Goal: Information Seeking & Learning: Learn about a topic

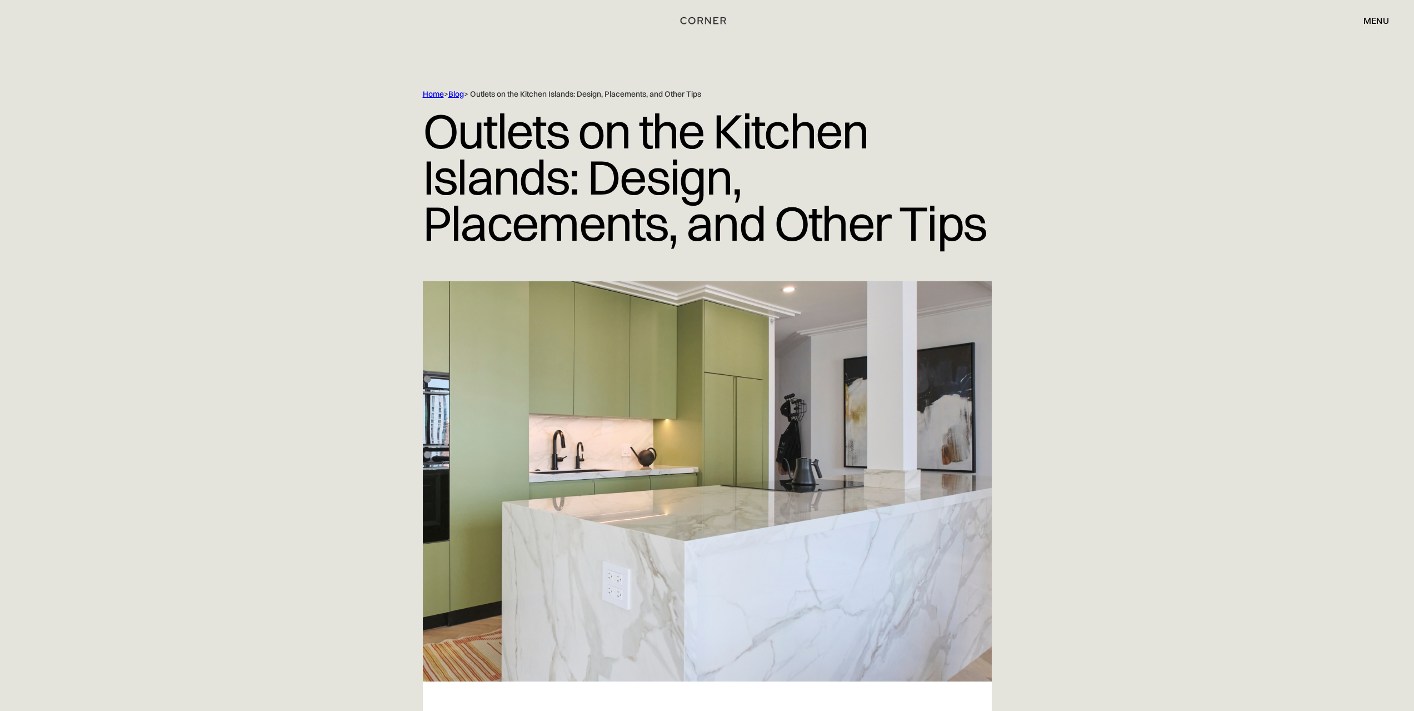
click at [355, 369] on div at bounding box center [707, 481] width 711 height 400
click at [1192, 184] on div "Home > Blog > Outlets on the Kitchen Islands: Design, Placements, and Other Tip…" at bounding box center [707, 185] width 1414 height 192
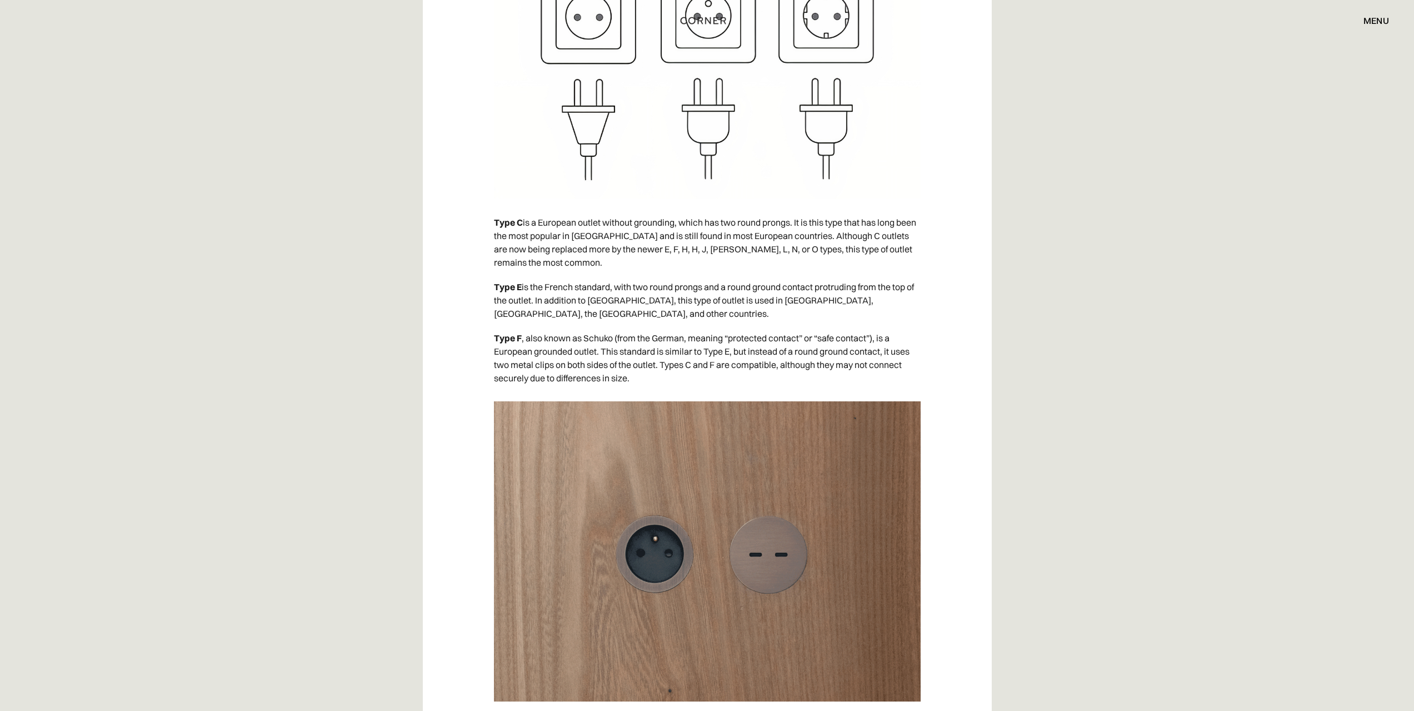
scroll to position [2333, 0]
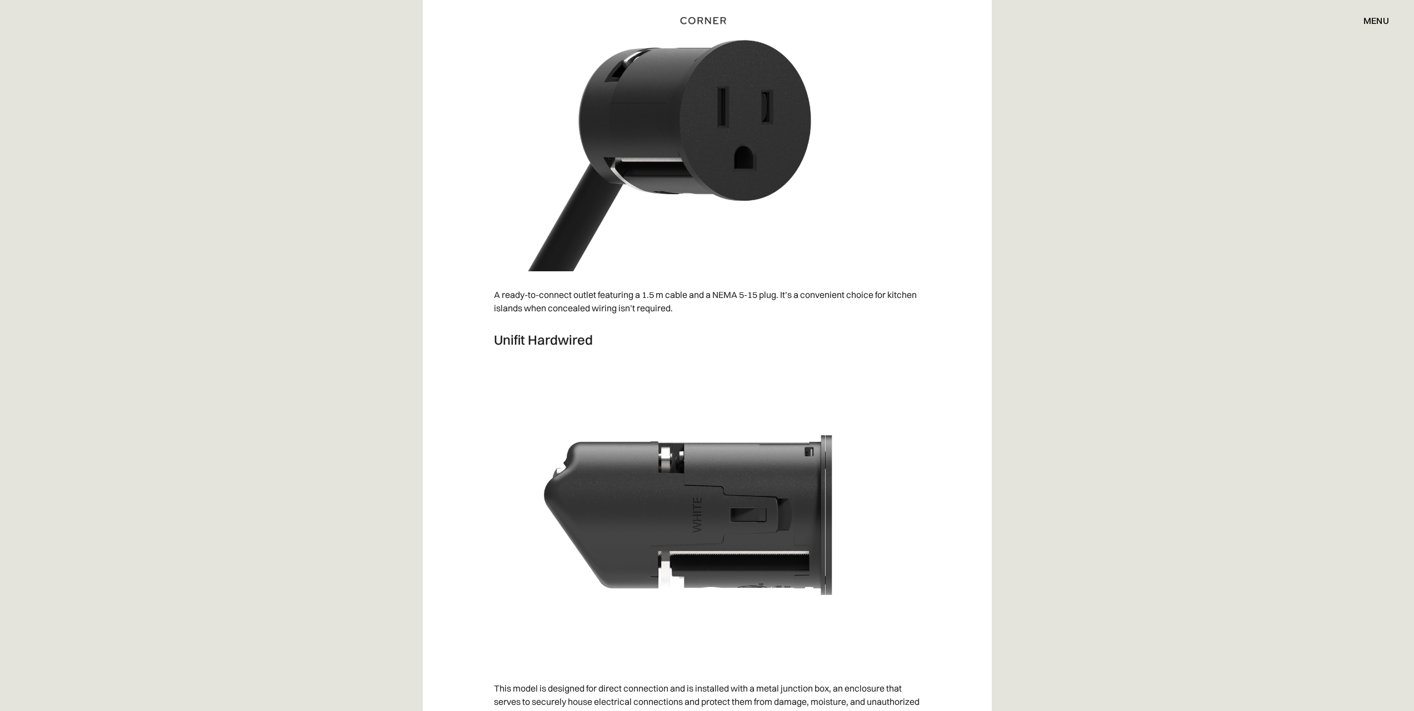
scroll to position [3111, 0]
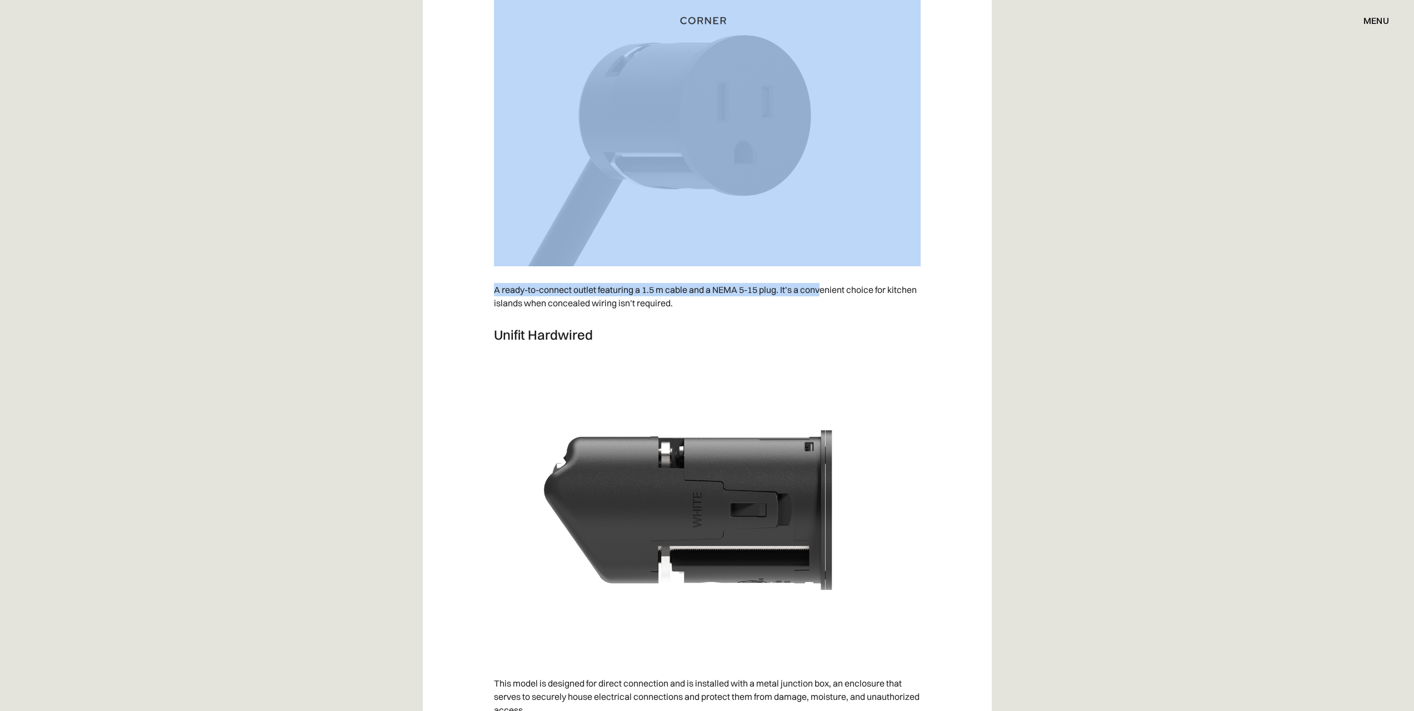
drag, startPoint x: 823, startPoint y: 259, endPoint x: 416, endPoint y: 242, distance: 407.1
click at [425, 242] on div "When remodeling your kitchen, it's important to think about every detail. That'…" at bounding box center [707, 625] width 569 height 6110
click at [354, 251] on div "When remodeling your kitchen, it's important to think about every detail. That'…" at bounding box center [707, 638] width 1414 height 6136
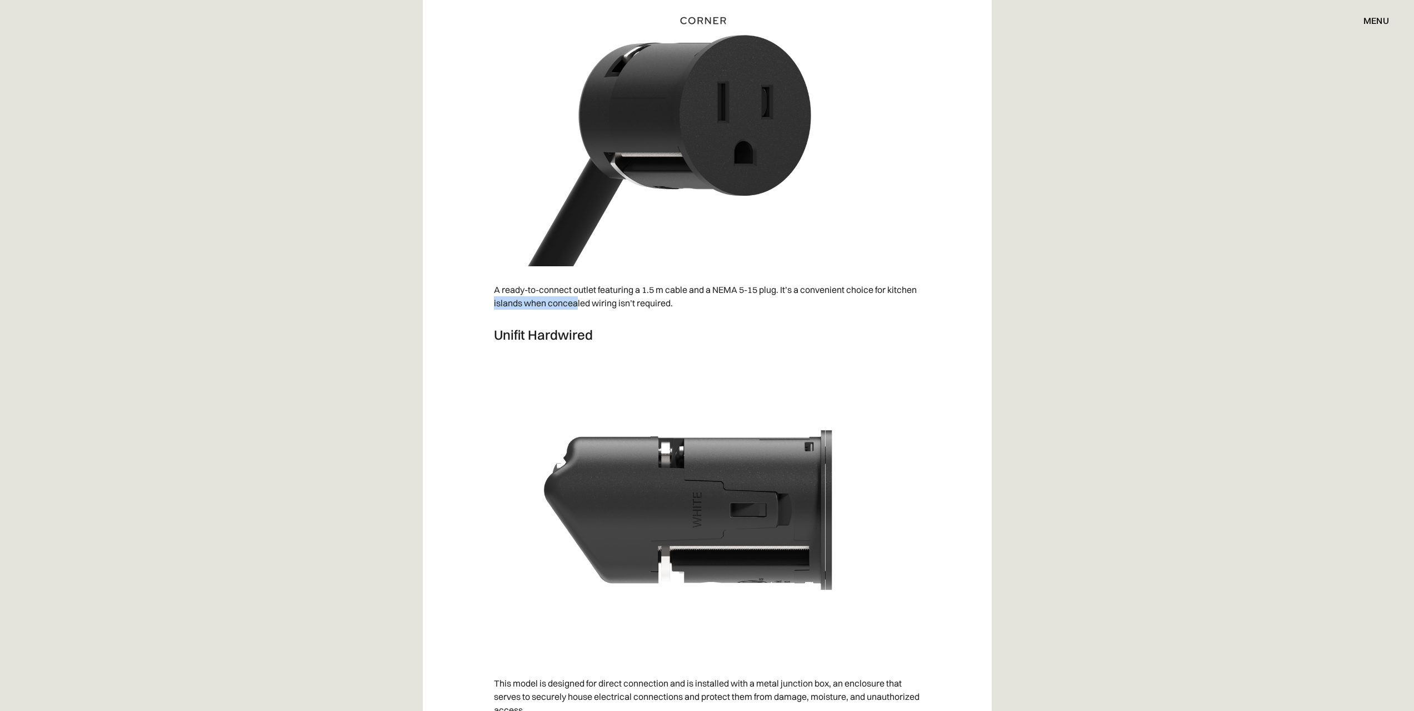
drag, startPoint x: 465, startPoint y: 269, endPoint x: 578, endPoint y: 272, distance: 113.4
click at [578, 272] on div "When remodeling your kitchen, it's important to think about every detail. That'…" at bounding box center [707, 625] width 569 height 6110
click at [579, 277] on p "A ready-to-connect outlet featuring a 1.5 m cable and a NEMA 5-15 plug. It’s a …" at bounding box center [707, 296] width 427 height 38
drag, startPoint x: 478, startPoint y: 269, endPoint x: 472, endPoint y: 268, distance: 5.6
click at [472, 268] on div "When remodeling your kitchen, it's important to think about every detail. That'…" at bounding box center [707, 625] width 569 height 6110
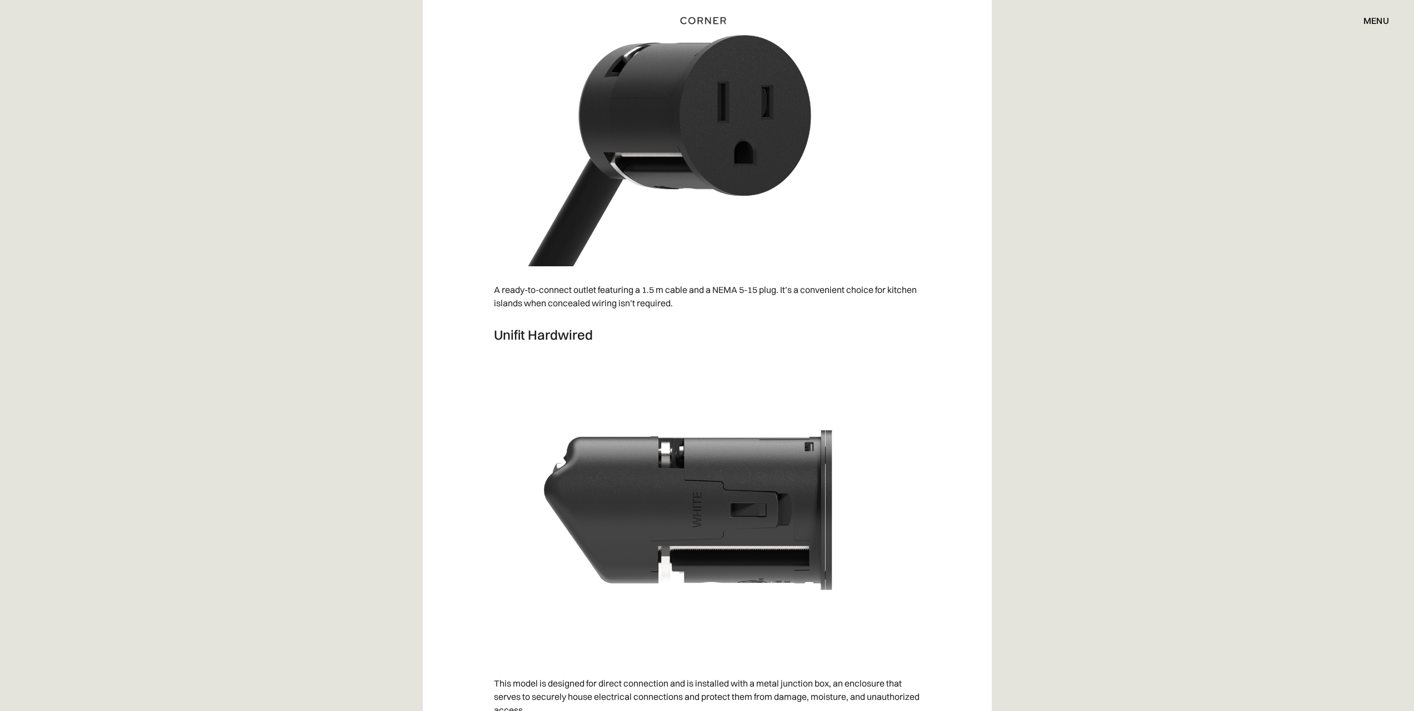
click at [319, 253] on div "When remodeling your kitchen, it's important to think about every detail. That'…" at bounding box center [707, 638] width 1414 height 6136
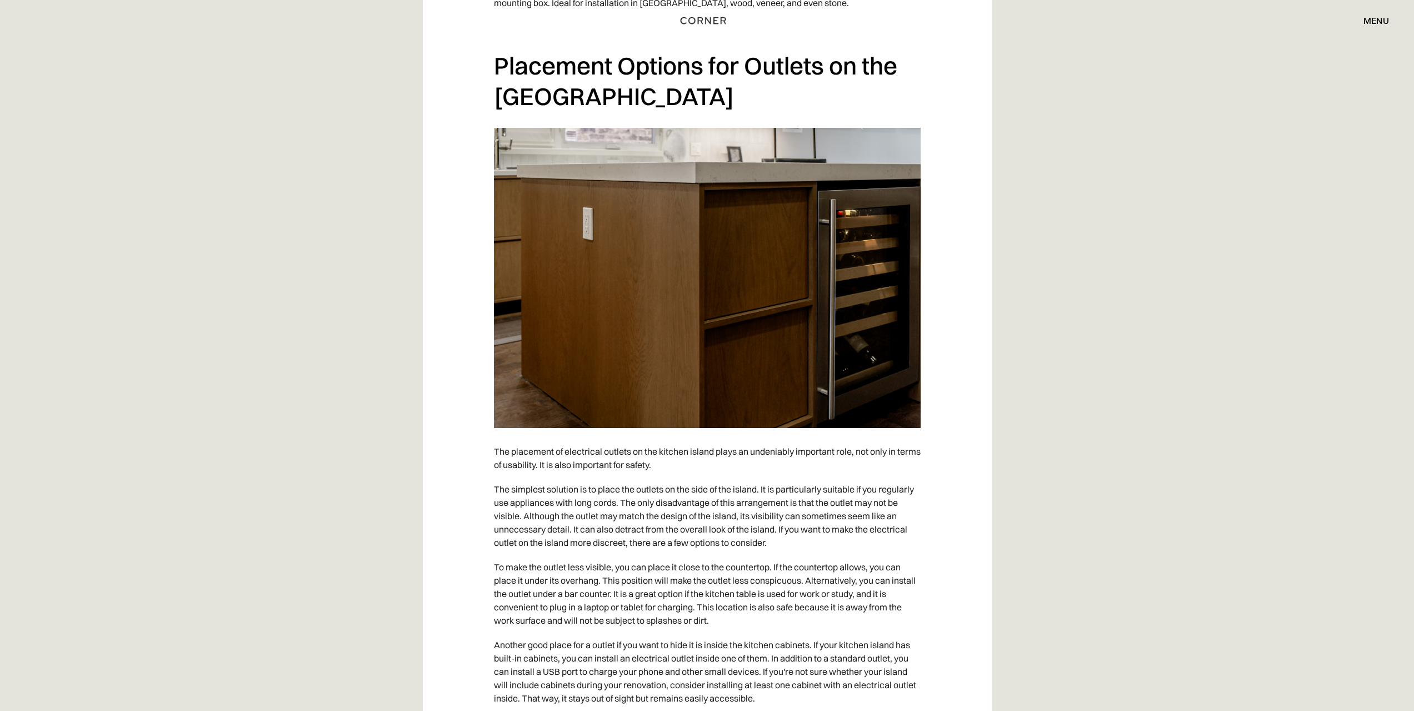
scroll to position [4334, 0]
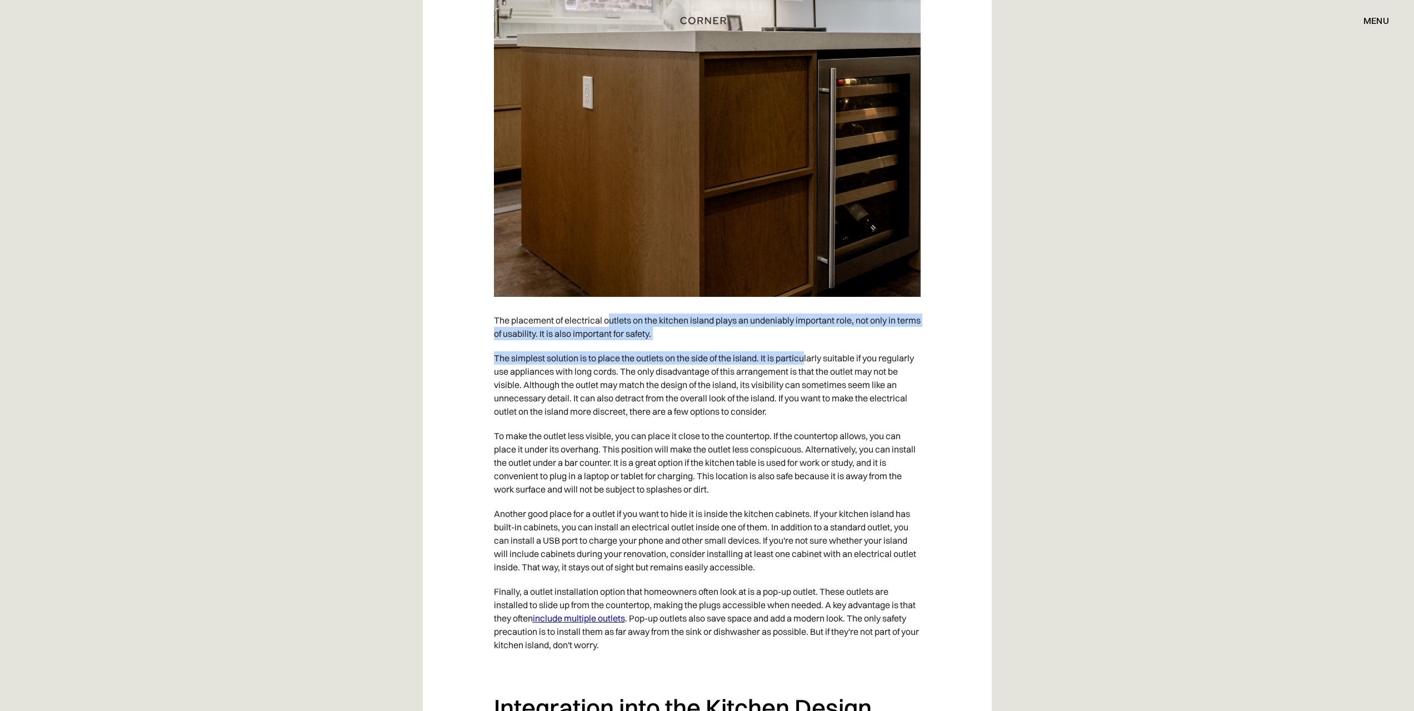
drag, startPoint x: 608, startPoint y: 292, endPoint x: 806, endPoint y: 327, distance: 201.3
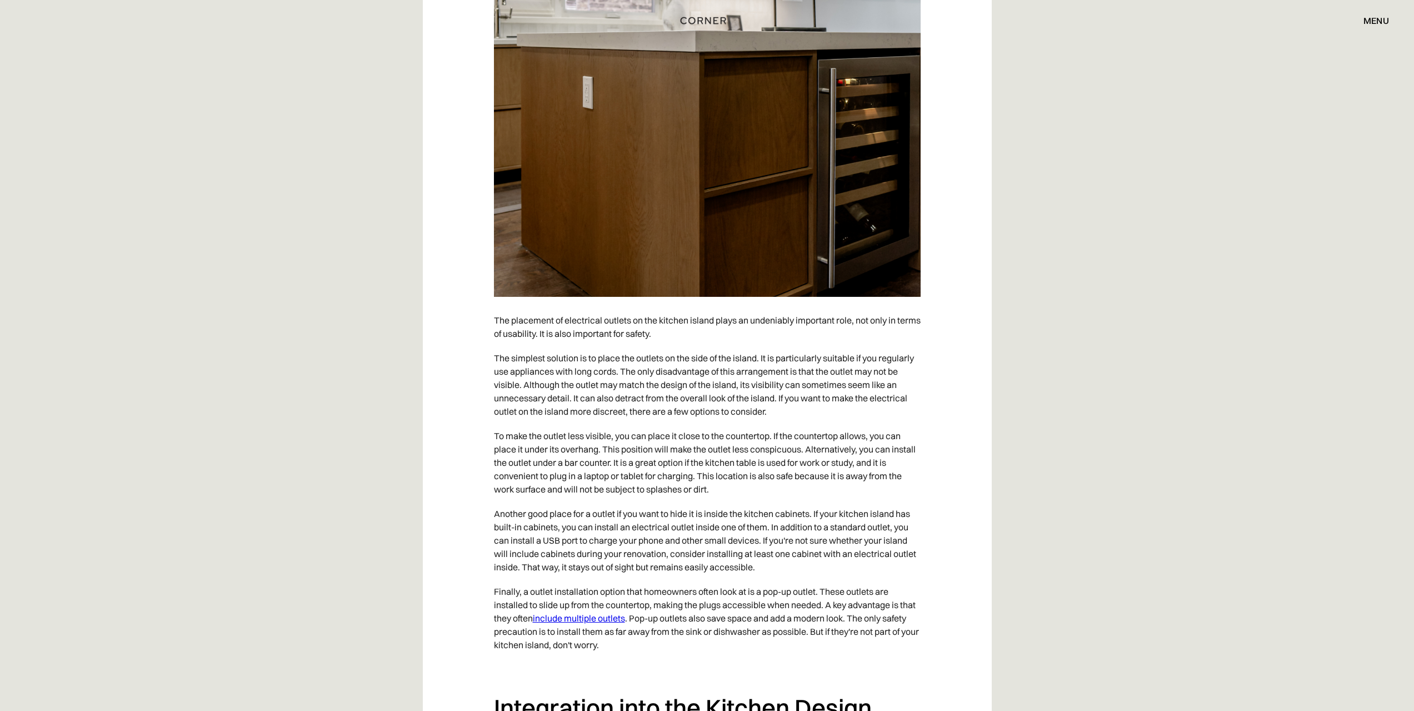
click at [830, 346] on p "The simplest solution is to place the outlets on the side of the island. It is …" at bounding box center [707, 385] width 427 height 78
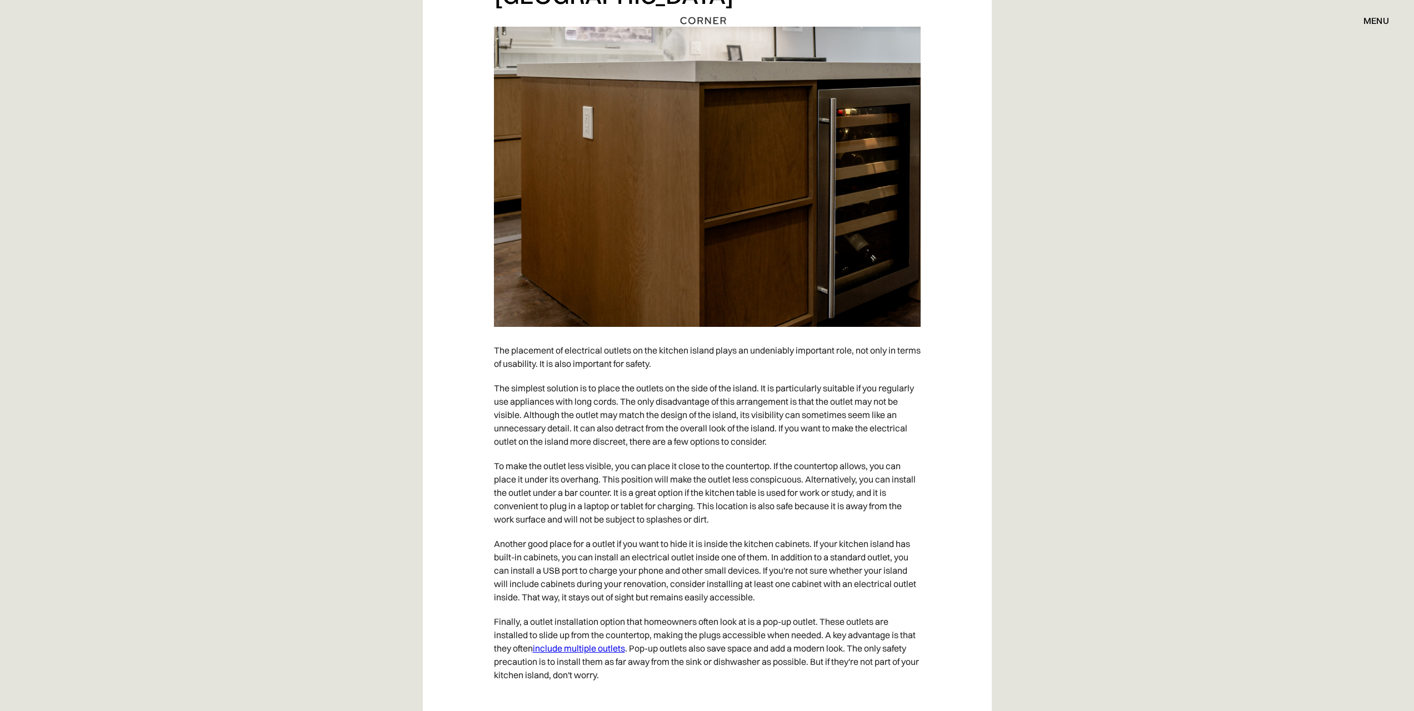
scroll to position [4278, 0]
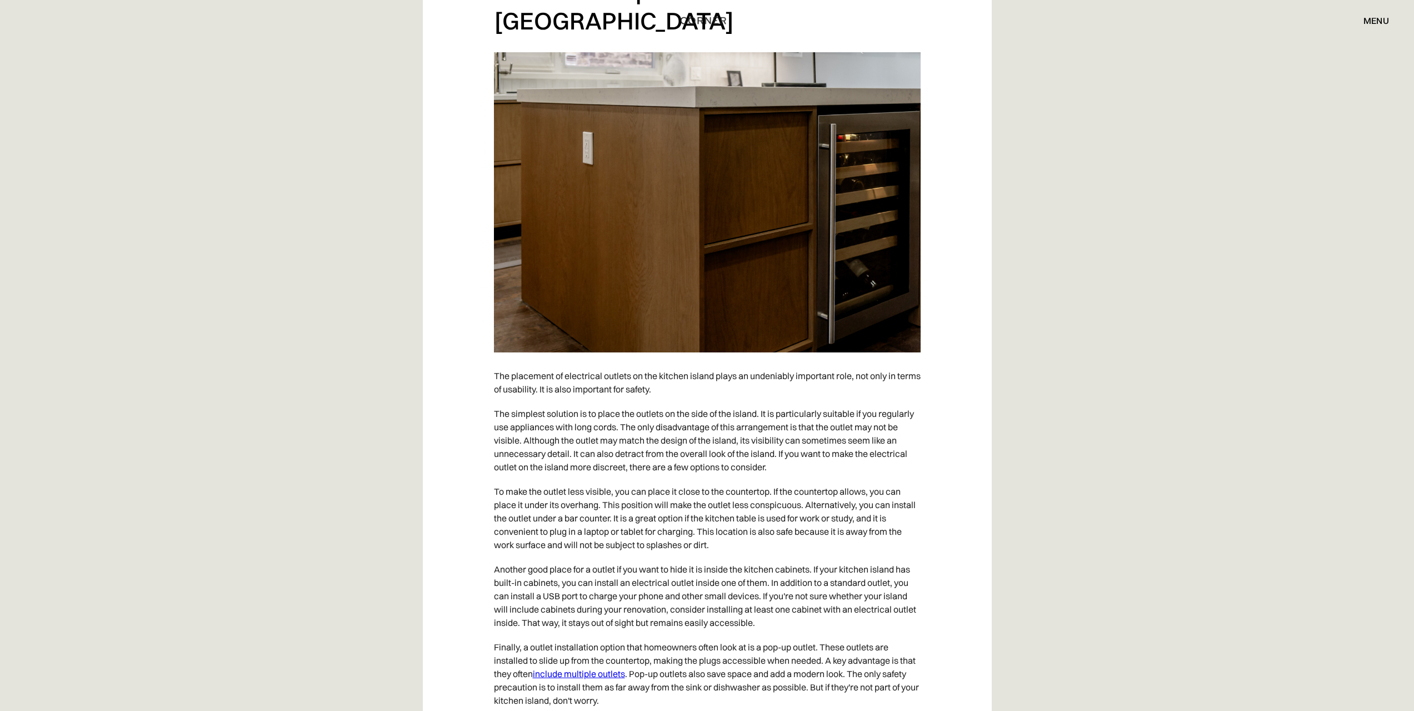
click at [773, 70] on img at bounding box center [707, 202] width 427 height 300
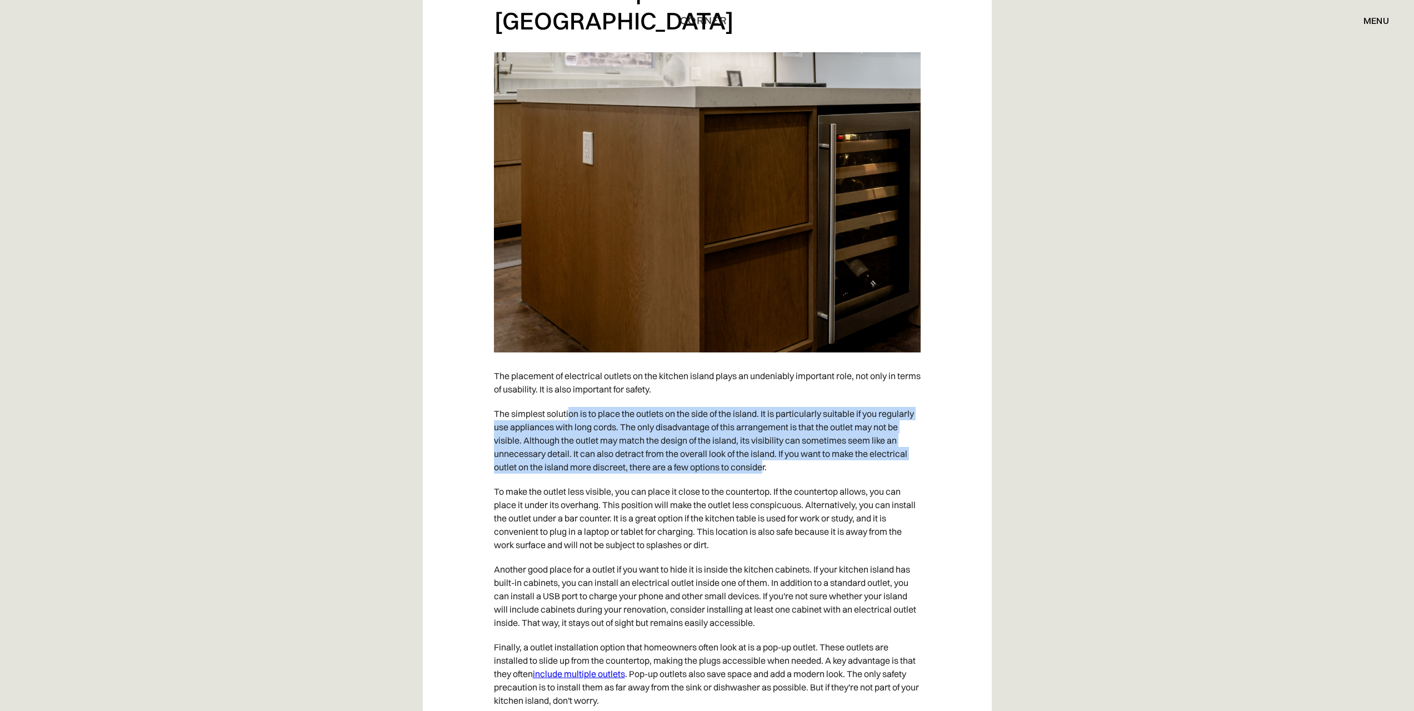
drag, startPoint x: 585, startPoint y: 383, endPoint x: 847, endPoint y: 449, distance: 269.8
click at [819, 445] on p "The simplest solution is to place the outlets on the side of the island. It is …" at bounding box center [707, 440] width 427 height 78
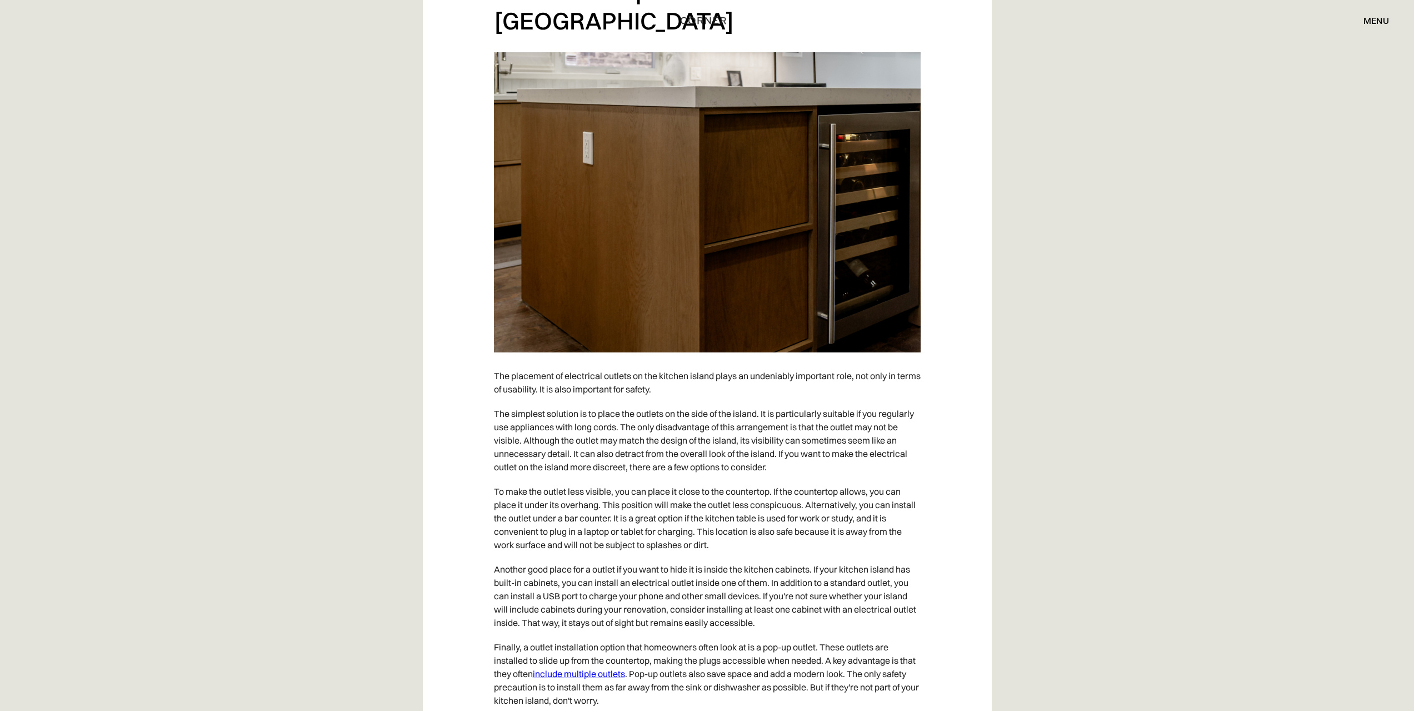
drag, startPoint x: 847, startPoint y: 449, endPoint x: 853, endPoint y: 450, distance: 6.2
click at [847, 479] on p "To make the outlet less visible, you can place it close to the countertop. If t…" at bounding box center [707, 518] width 427 height 78
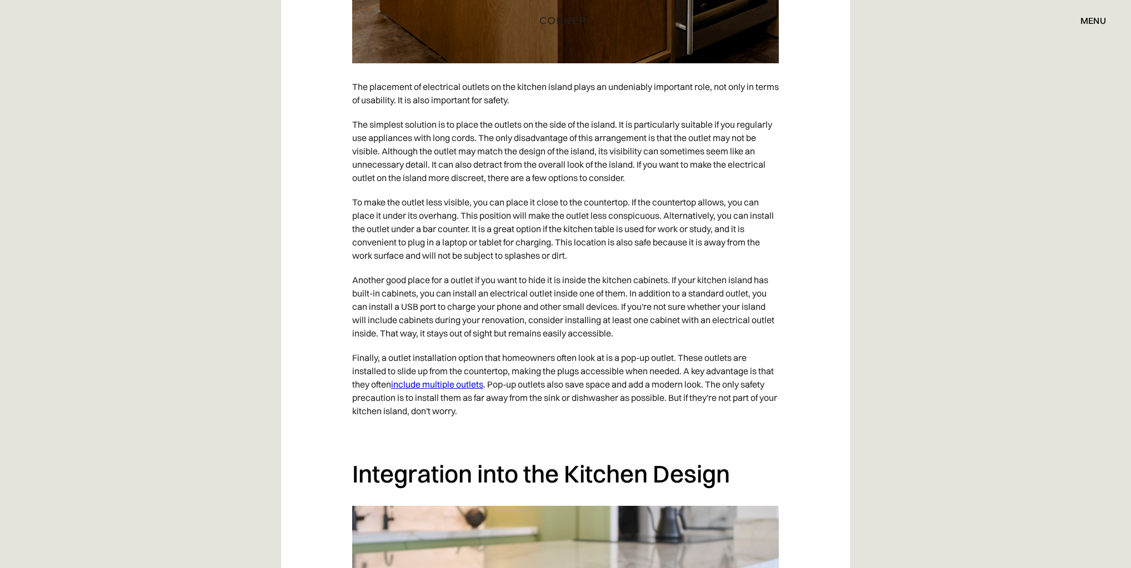
scroll to position [4589, 0]
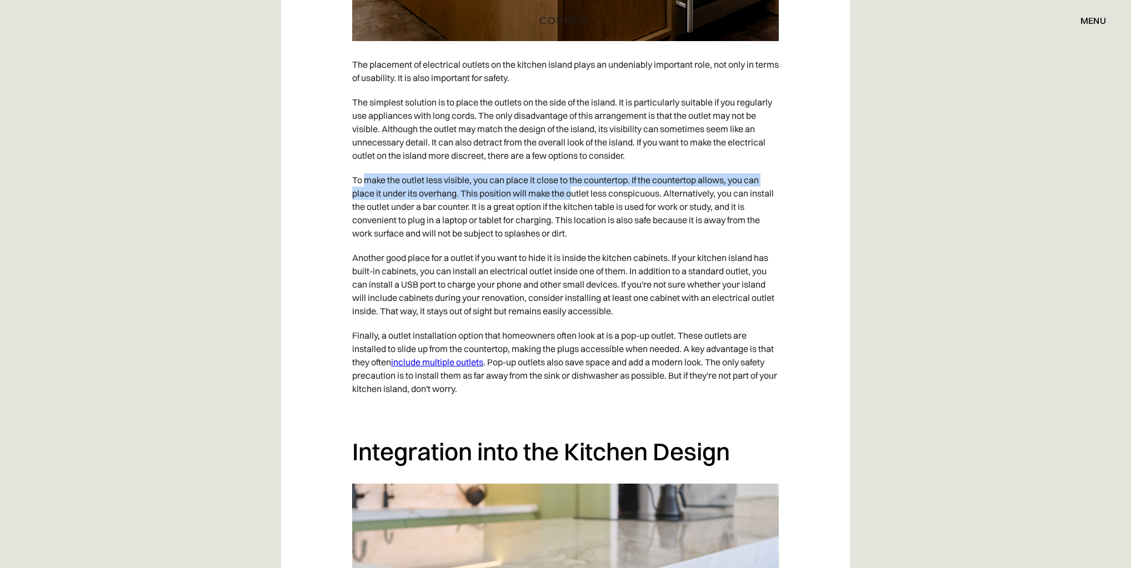
drag, startPoint x: 367, startPoint y: 149, endPoint x: 573, endPoint y: 158, distance: 206.9
click at [573, 168] on p "To make the outlet less visible, you can place it close to the countertop. If t…" at bounding box center [565, 207] width 427 height 78
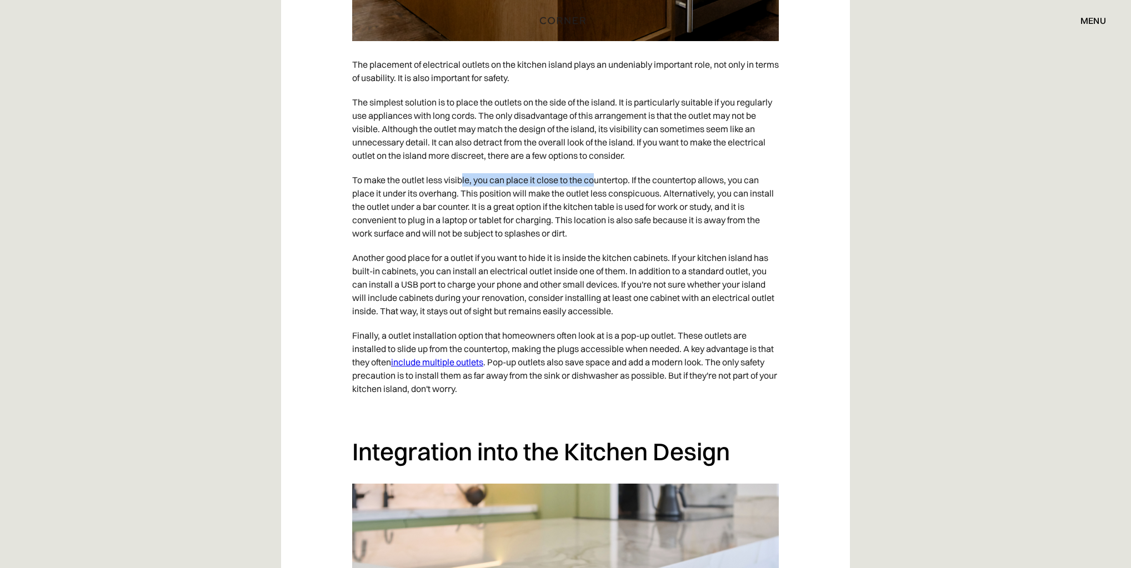
drag, startPoint x: 584, startPoint y: 153, endPoint x: 463, endPoint y: 142, distance: 121.6
click at [463, 168] on p "To make the outlet less visible, you can place it close to the countertop. If t…" at bounding box center [565, 207] width 427 height 78
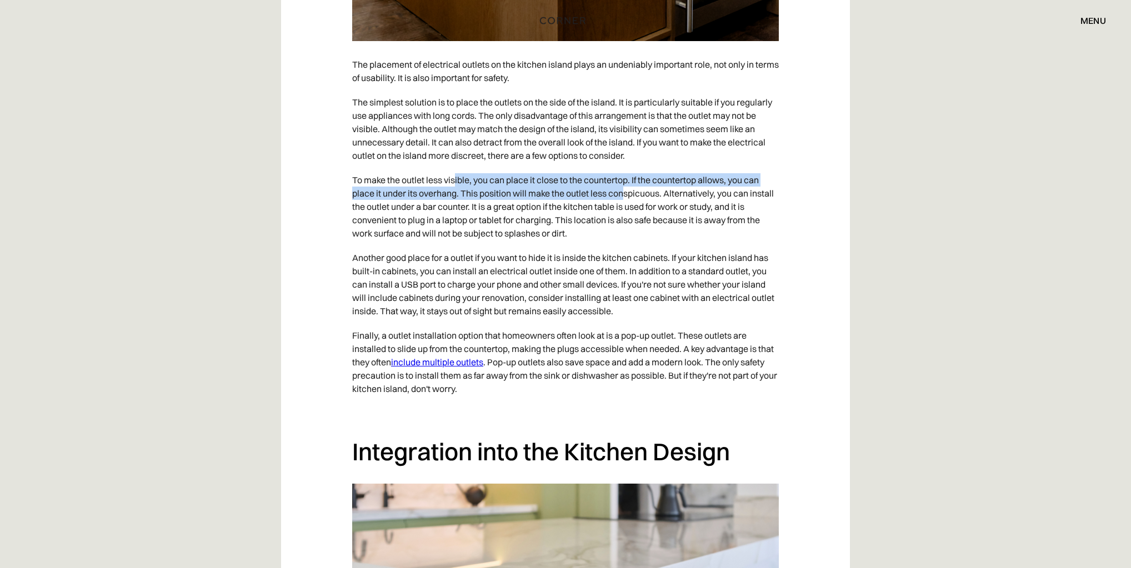
drag, startPoint x: 454, startPoint y: 146, endPoint x: 628, endPoint y: 157, distance: 174.8
click at [628, 168] on p "To make the outlet less visible, you can place it close to the countertop. If t…" at bounding box center [565, 207] width 427 height 78
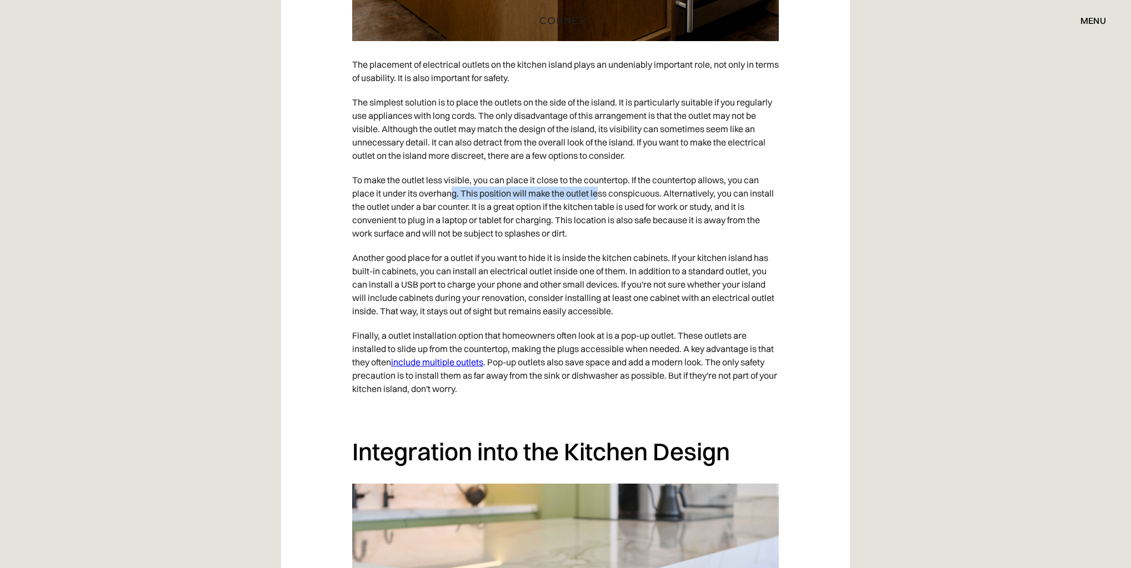
drag, startPoint x: 564, startPoint y: 165, endPoint x: 429, endPoint y: 167, distance: 135.0
click at [436, 168] on p "To make the outlet less visible, you can place it close to the countertop. If t…" at bounding box center [565, 207] width 427 height 78
drag, startPoint x: 420, startPoint y: 168, endPoint x: 389, endPoint y: 176, distance: 32.2
click at [419, 168] on p "To make the outlet less visible, you can place it close to the countertop. If t…" at bounding box center [565, 207] width 427 height 78
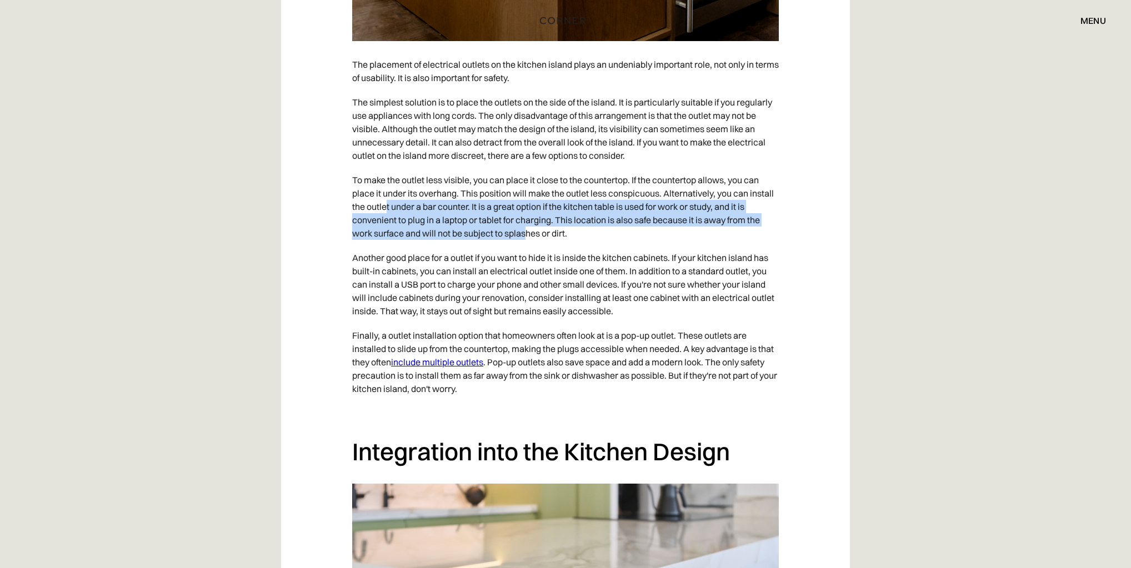
drag, startPoint x: 384, startPoint y: 177, endPoint x: 527, endPoint y: 198, distance: 143.8
click at [527, 198] on p "To make the outlet less visible, you can place it close to the countertop. If t…" at bounding box center [565, 207] width 427 height 78
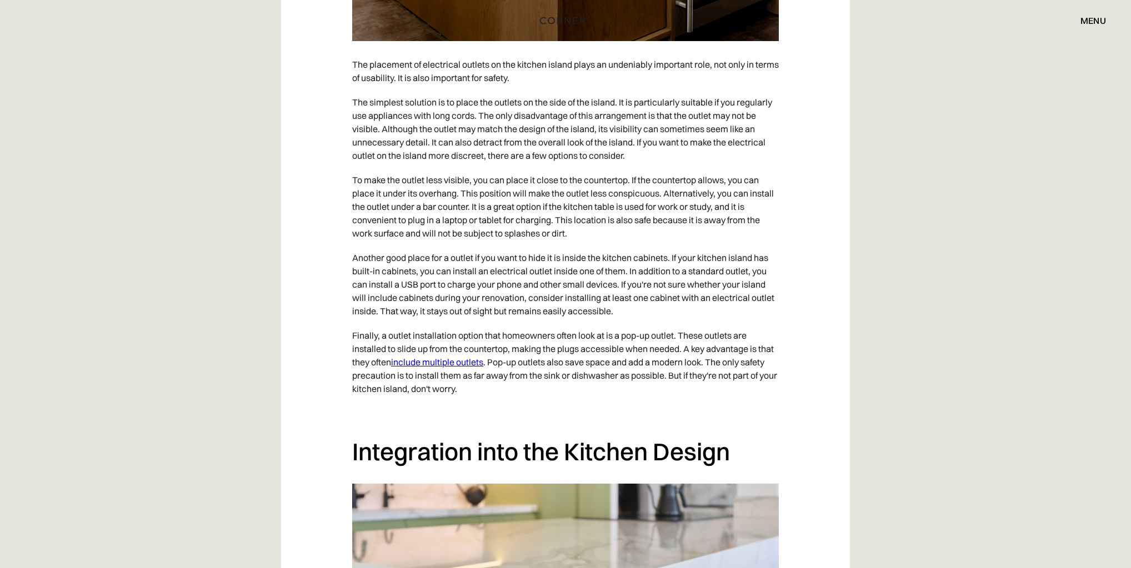
scroll to position [4722, 0]
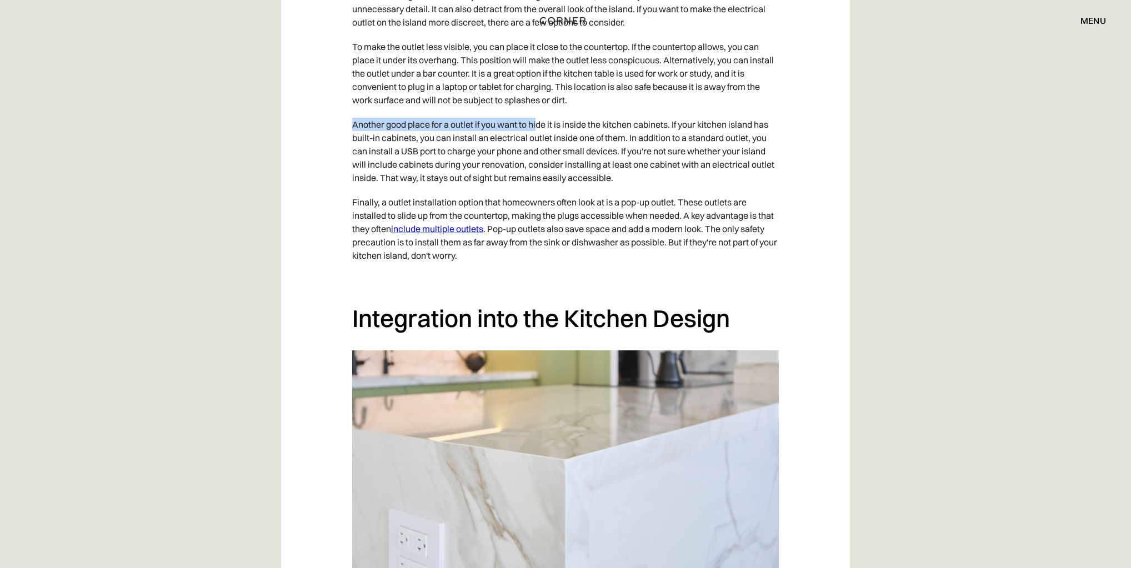
drag, startPoint x: 388, startPoint y: 94, endPoint x: 347, endPoint y: 96, distance: 41.1
drag, startPoint x: 347, startPoint y: 96, endPoint x: 356, endPoint y: 98, distance: 9.2
drag, startPoint x: 523, startPoint y: 118, endPoint x: 596, endPoint y: 120, distance: 72.8
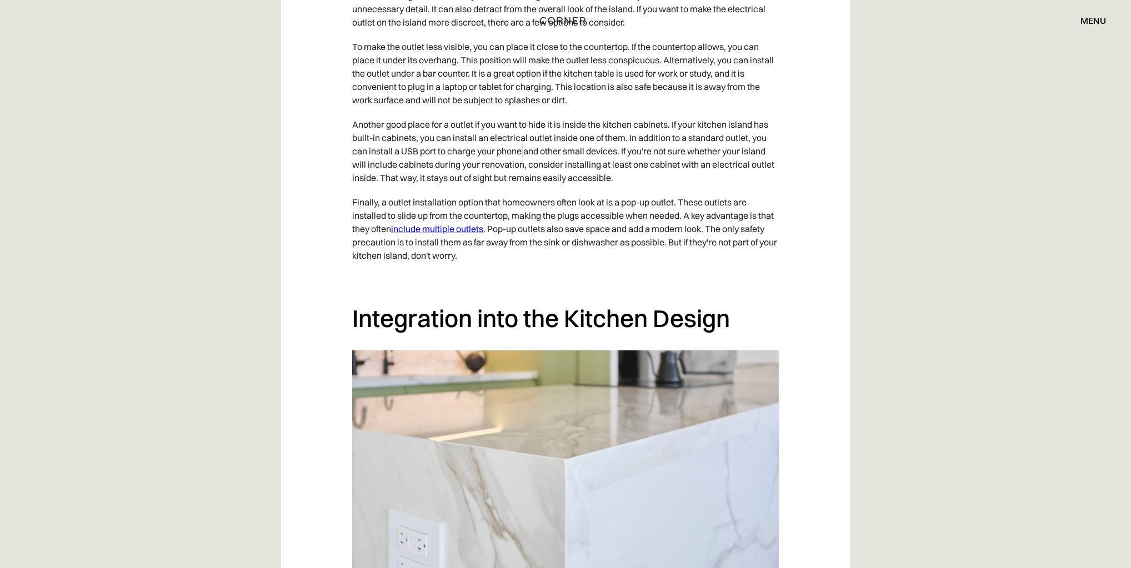
click at [528, 118] on p "Another good place for a outlet if you want to hide it is inside the kitchen ca…" at bounding box center [565, 151] width 427 height 78
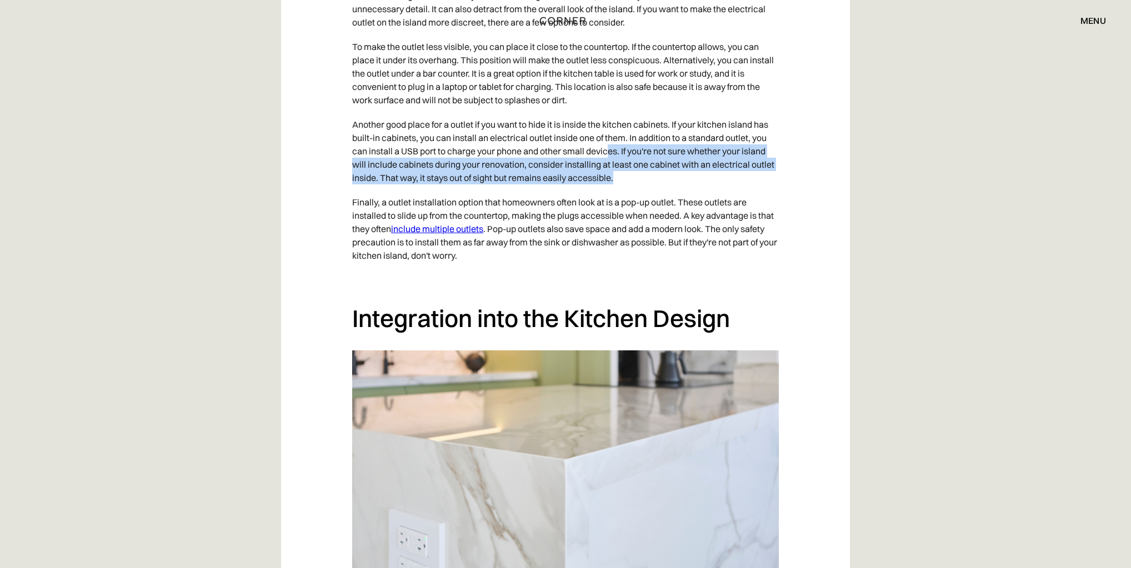
drag, startPoint x: 620, startPoint y: 121, endPoint x: 672, endPoint y: 153, distance: 60.9
click at [672, 153] on p "Another good place for a outlet if you want to hide it is inside the kitchen ca…" at bounding box center [565, 151] width 427 height 78
click at [673, 153] on p "Another good place for a outlet if you want to hide it is inside the kitchen ca…" at bounding box center [565, 151] width 427 height 78
click at [612, 151] on p "Another good place for a outlet if you want to hide it is inside the kitchen ca…" at bounding box center [565, 151] width 427 height 78
drag, startPoint x: 618, startPoint y: 151, endPoint x: 453, endPoint y: 134, distance: 165.3
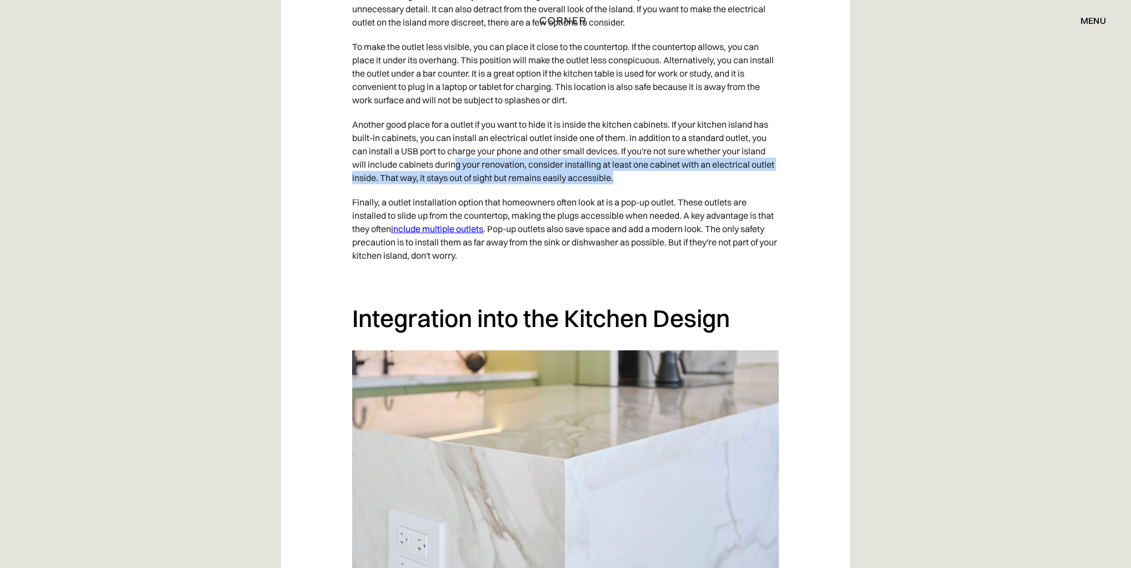
click at [453, 134] on p "Another good place for a outlet if you want to hide it is inside the kitchen ca…" at bounding box center [565, 151] width 427 height 78
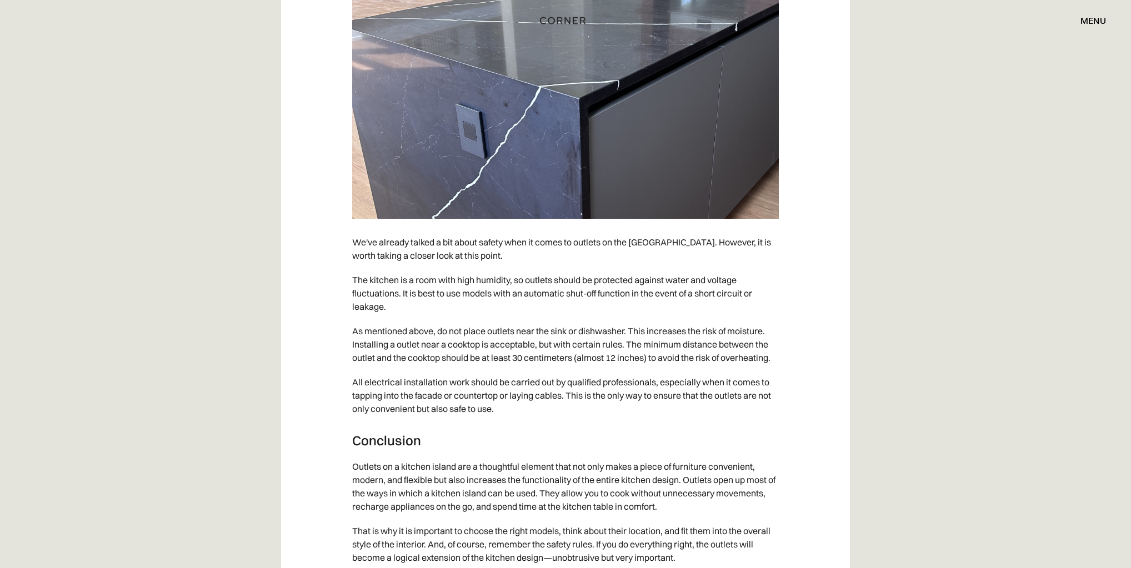
scroll to position [5789, 0]
